Goal: Transaction & Acquisition: Purchase product/service

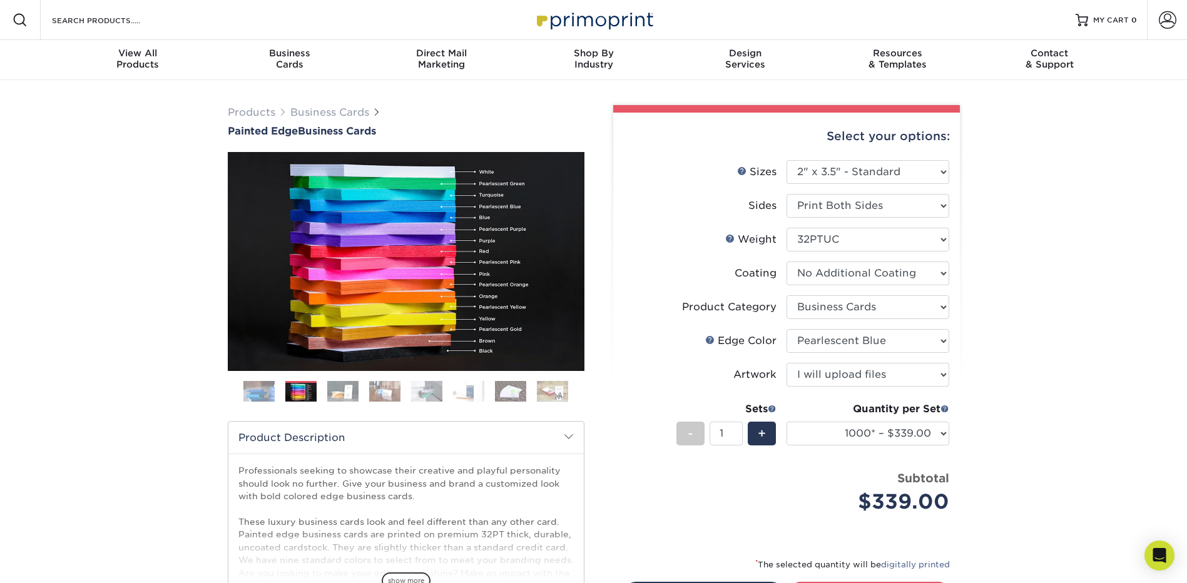
select select "2.00x3.50"
select select "3b5148f1-0588-4f88-a218-97bcfdce65c1"
select select "211cd225-22d2-46f5-b9be-c5fa0d34557d"
select select "upload"
select select "1000* – $339.00"
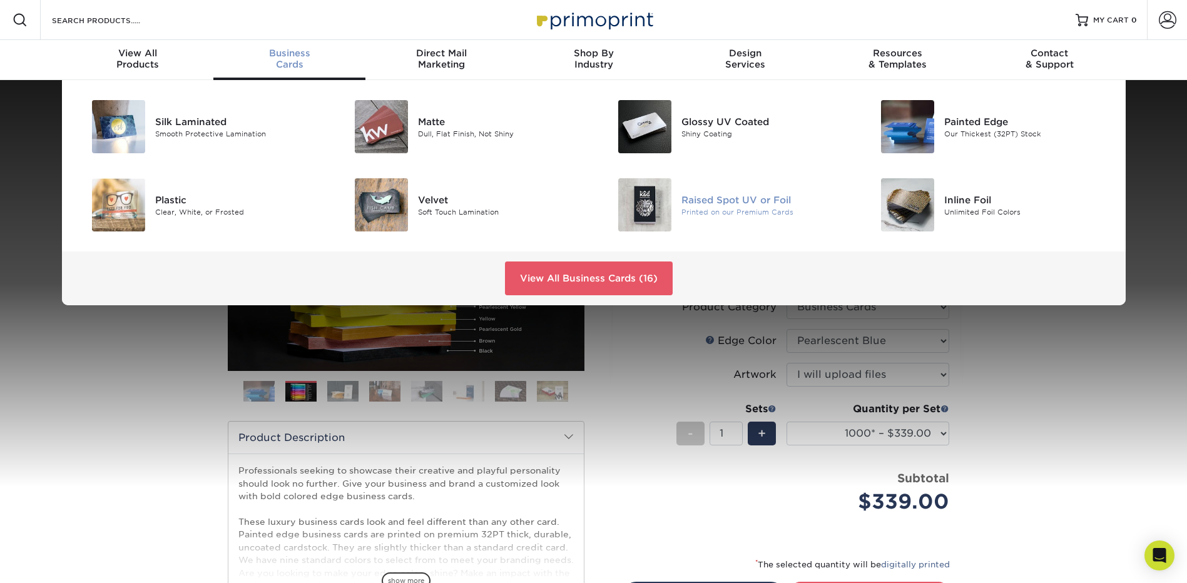
click at [641, 206] on img at bounding box center [644, 204] width 53 height 53
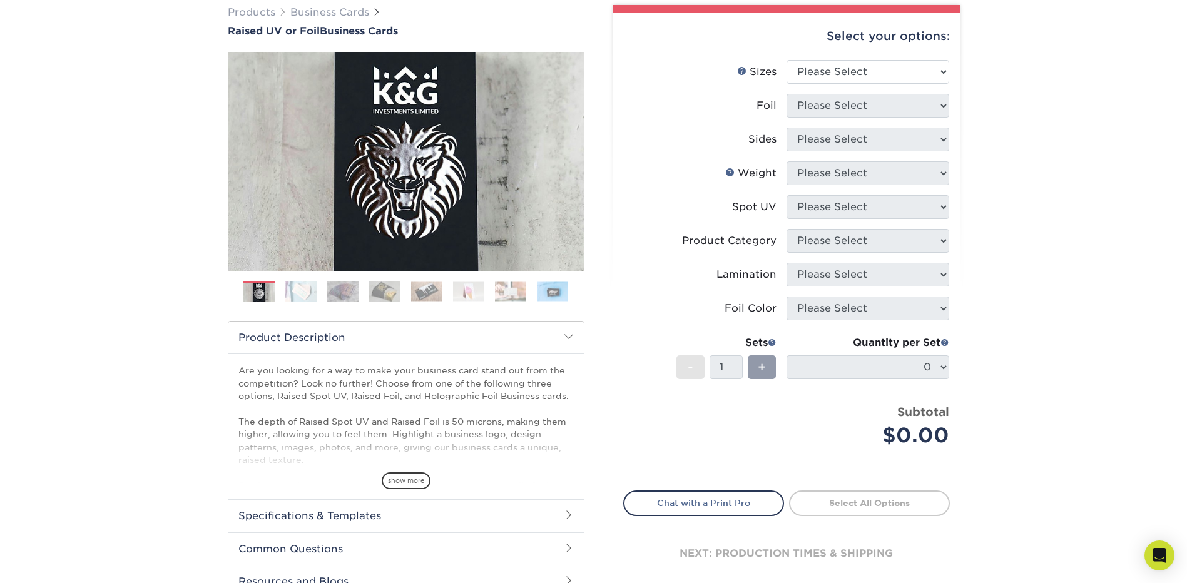
scroll to position [188, 0]
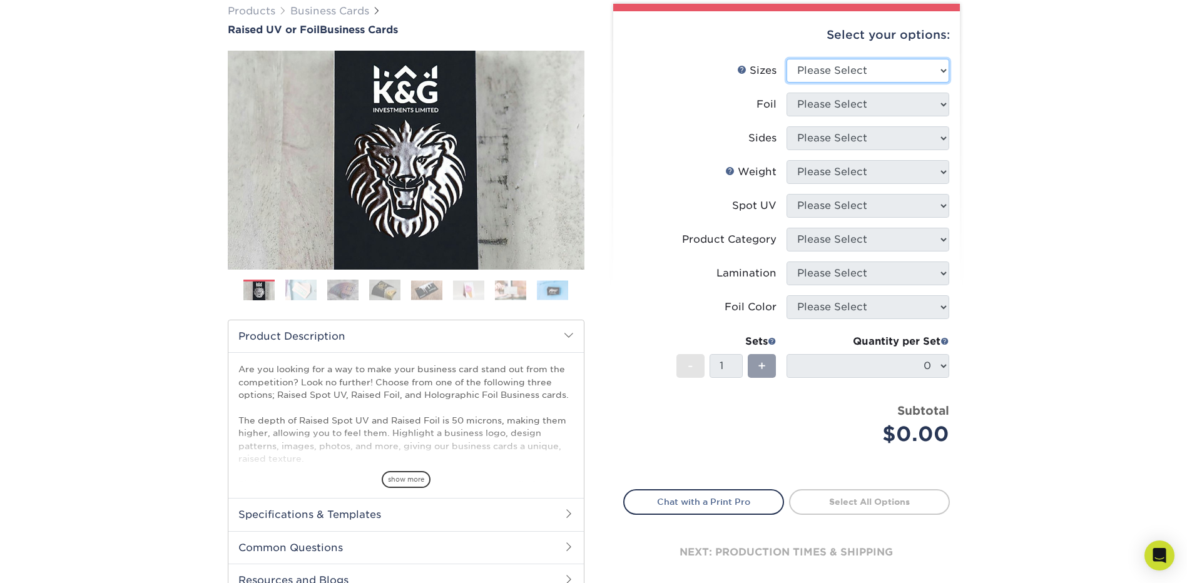
click at [893, 74] on select "Please Select 2" x 3.5" - Standard" at bounding box center [867, 71] width 163 height 24
select select "2.00x3.50"
click at [786, 59] on select "Please Select 2" x 3.5" - Standard" at bounding box center [867, 71] width 163 height 24
click at [850, 109] on select "Please Select No Yes" at bounding box center [867, 105] width 163 height 24
select select "1"
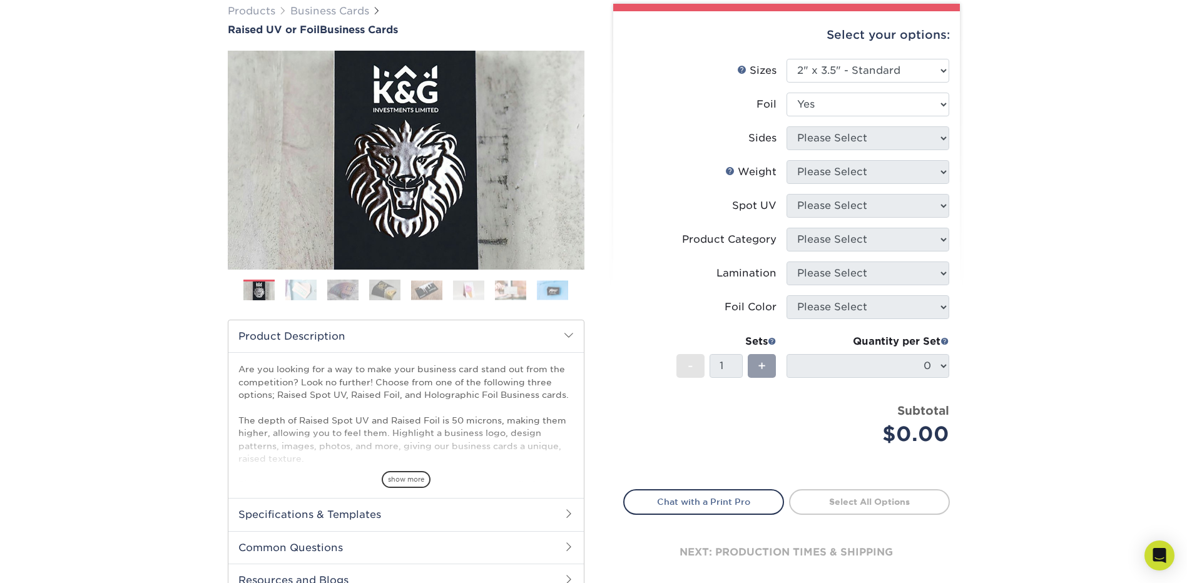
click at [786, 93] on select "Please Select No Yes" at bounding box center [867, 105] width 163 height 24
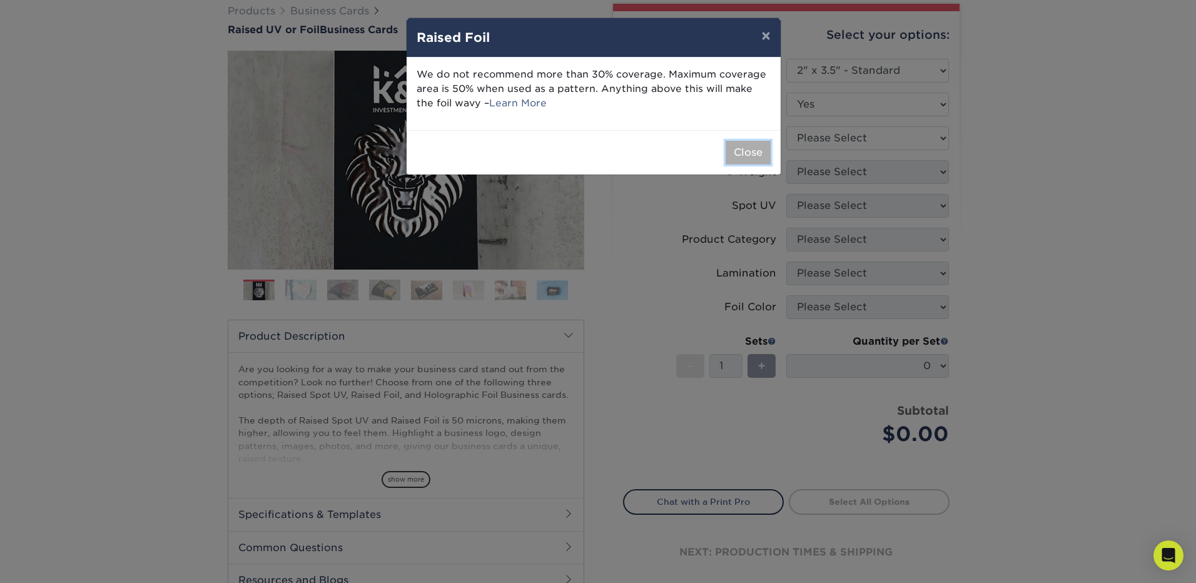
click at [751, 160] on button "Close" at bounding box center [748, 153] width 45 height 24
